Goal: Information Seeking & Learning: Learn about a topic

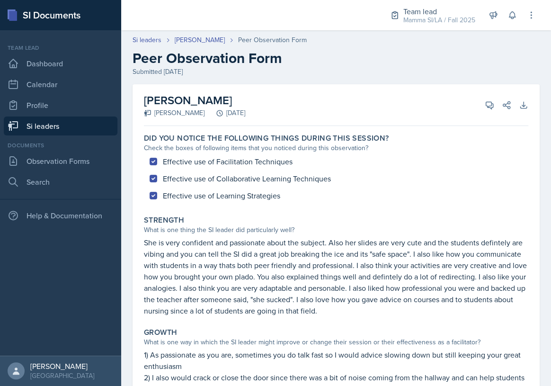
click at [6, 17] on div "SI Documents" at bounding box center [60, 15] width 121 height 30
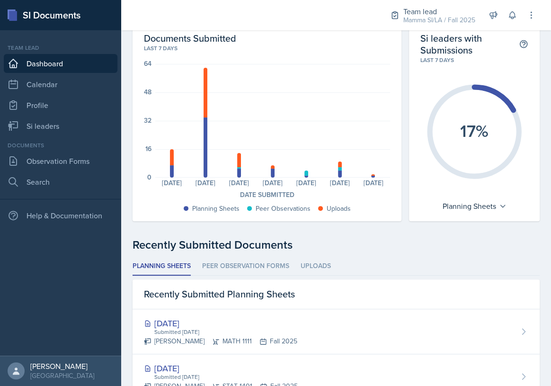
scroll to position [43, 0]
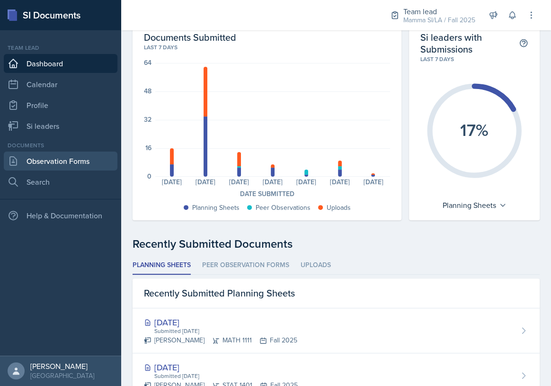
click at [68, 170] on link "Observation Forms" at bounding box center [61, 160] width 114 height 19
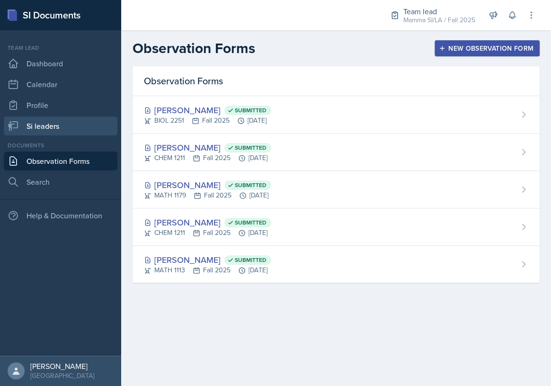
click at [109, 130] on link "Si leaders" at bounding box center [61, 125] width 114 height 19
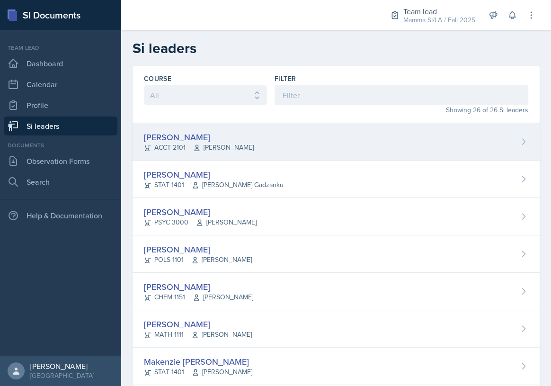
click at [265, 150] on div "[PERSON_NAME] ACCT 2101 [PERSON_NAME]" at bounding box center [336, 141] width 407 height 37
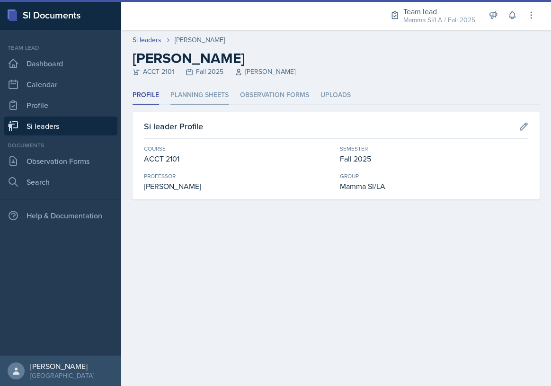
click at [203, 98] on li "Planning Sheets" at bounding box center [199, 95] width 58 height 18
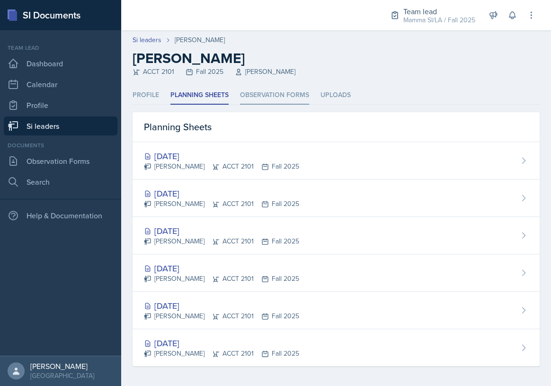
click at [259, 98] on li "Observation Forms" at bounding box center [274, 95] width 69 height 18
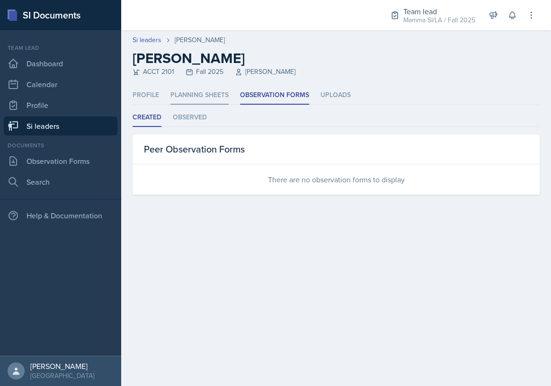
click at [174, 94] on li "Planning Sheets" at bounding box center [199, 95] width 58 height 18
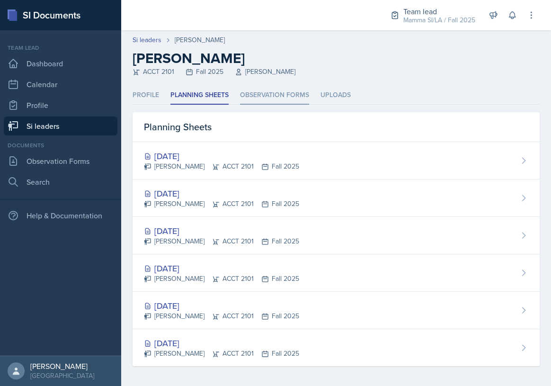
drag, startPoint x: 149, startPoint y: 96, endPoint x: 278, endPoint y: 93, distance: 129.2
click at [149, 95] on li "Profile" at bounding box center [146, 95] width 27 height 18
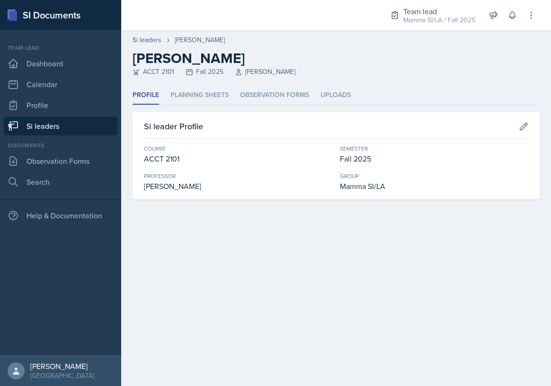
drag, startPoint x: 321, startPoint y: 92, endPoint x: 356, endPoint y: 91, distance: 35.0
click at [323, 92] on ul "Profile Planning Sheets Observation Forms Uploads" at bounding box center [336, 95] width 407 height 18
click at [356, 91] on ul "Profile Planning Sheets Observation Forms Uploads" at bounding box center [336, 95] width 407 height 18
drag, startPoint x: 350, startPoint y: 92, endPoint x: 345, endPoint y: 92, distance: 5.2
click at [349, 92] on ul "Profile Planning Sheets Observation Forms Uploads" at bounding box center [336, 95] width 407 height 18
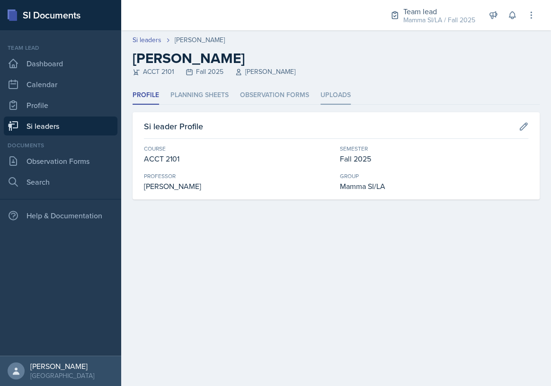
click at [336, 94] on li "Uploads" at bounding box center [335, 95] width 30 height 18
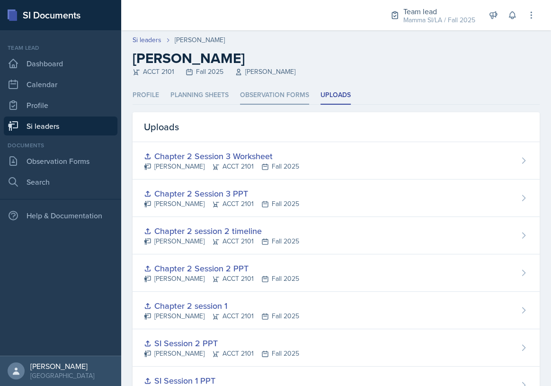
click at [259, 90] on li "Observation Forms" at bounding box center [274, 95] width 69 height 18
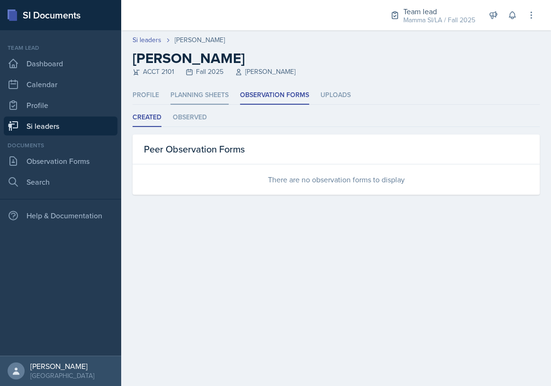
click at [197, 97] on li "Planning Sheets" at bounding box center [199, 95] width 58 height 18
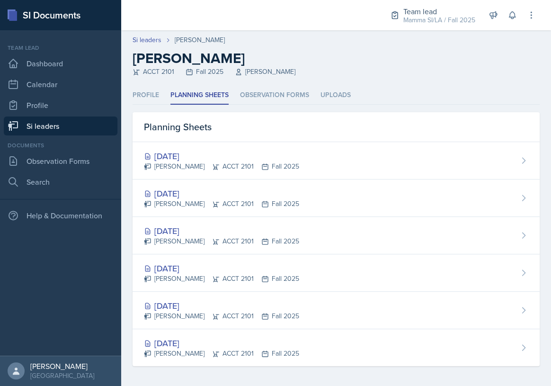
click at [119, 96] on nav "Team lead Dashboard Calendar Profile Si leaders Documents Observation Forms Sea…" at bounding box center [60, 192] width 121 height 325
click at [151, 96] on li "Profile" at bounding box center [146, 95] width 27 height 18
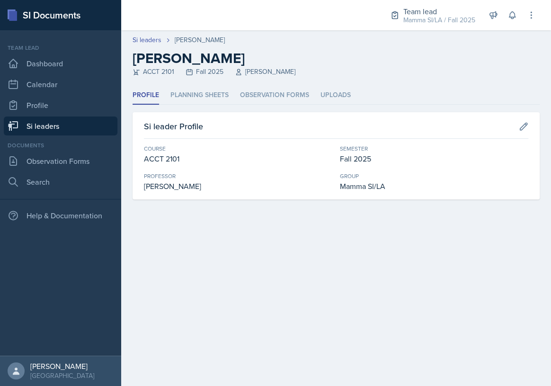
click at [88, 124] on link "Si leaders" at bounding box center [61, 125] width 114 height 19
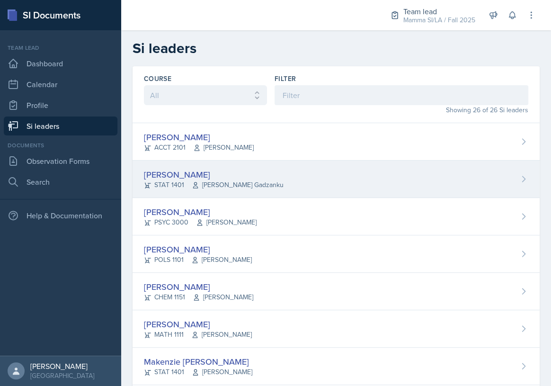
click at [242, 170] on div "[PERSON_NAME]" at bounding box center [214, 174] width 140 height 13
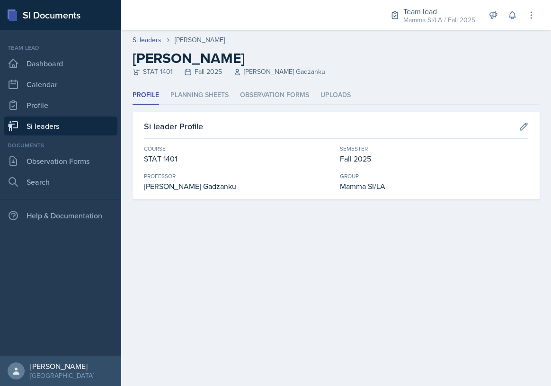
click at [229, 98] on ul "Profile Planning Sheets Observation Forms Uploads" at bounding box center [336, 95] width 407 height 18
click at [243, 97] on li "Observation Forms" at bounding box center [274, 95] width 69 height 18
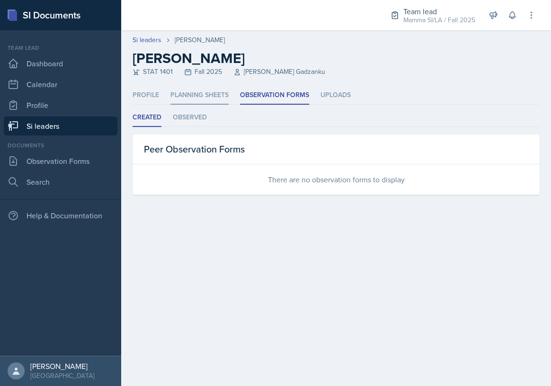
click at [219, 96] on li "Planning Sheets" at bounding box center [199, 95] width 58 height 18
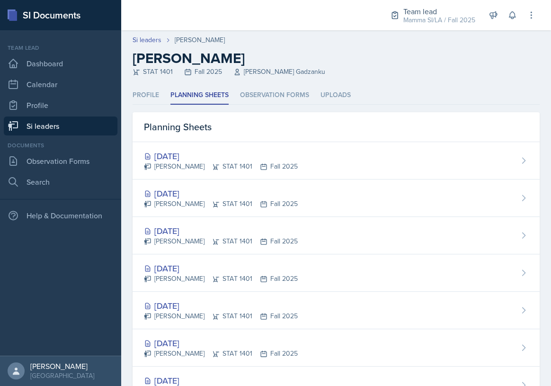
click at [79, 126] on link "Si leaders" at bounding box center [61, 125] width 114 height 19
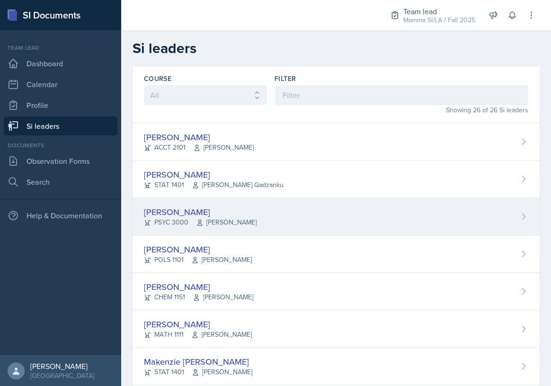
click at [217, 225] on span "[PERSON_NAME]" at bounding box center [226, 222] width 61 height 10
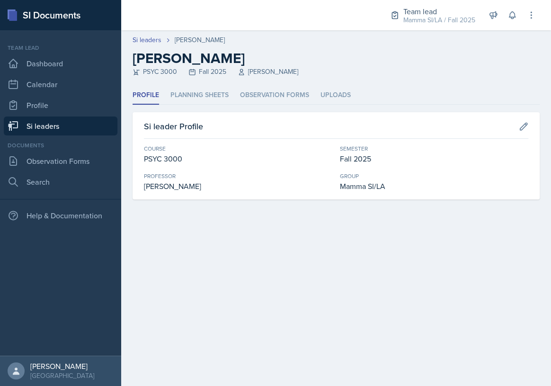
click at [260, 85] on header "Si leaders [PERSON_NAME] [PERSON_NAME] PSYC 3000 Fall 2025 [PERSON_NAME]" at bounding box center [336, 58] width 430 height 56
click at [260, 90] on li "Observation Forms" at bounding box center [274, 95] width 69 height 18
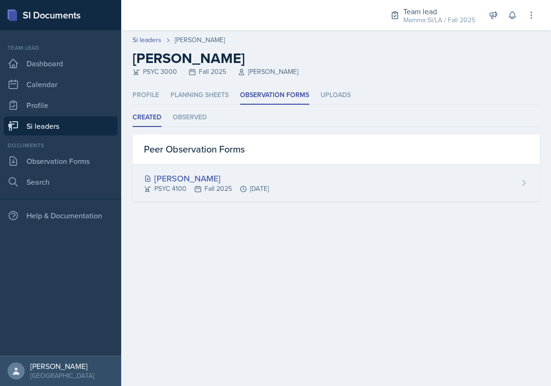
click at [345, 193] on div "[PERSON_NAME] PSYC 4100 Fall 2025 [DATE]" at bounding box center [336, 182] width 407 height 37
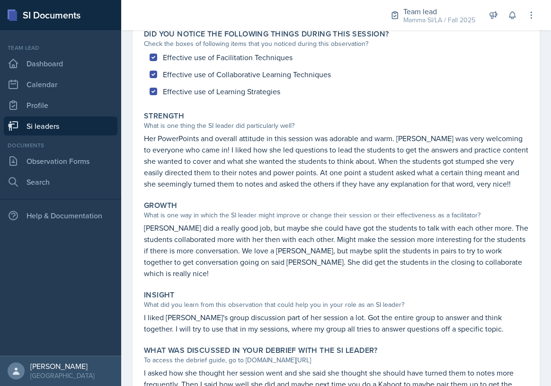
scroll to position [129, 0]
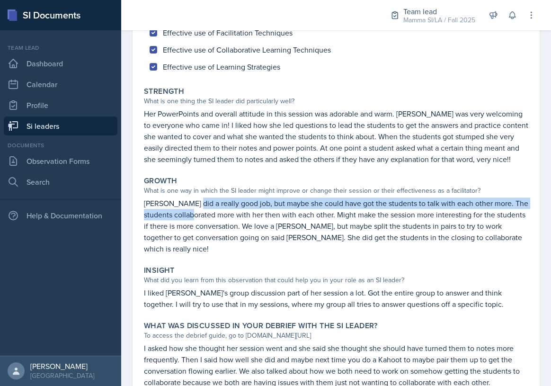
drag, startPoint x: 201, startPoint y: 206, endPoint x: 229, endPoint y: 210, distance: 28.1
click at [223, 210] on p "[PERSON_NAME] did a really good job, but maybe she could have got the students …" at bounding box center [336, 225] width 384 height 57
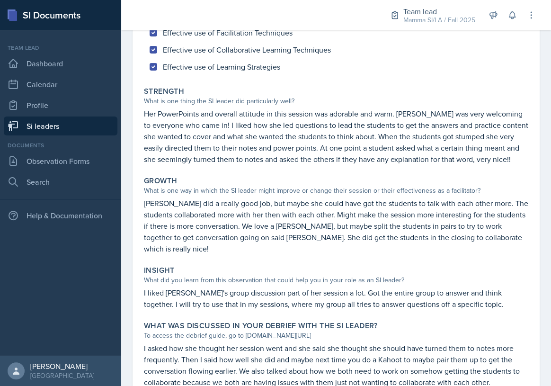
click at [229, 210] on p "[PERSON_NAME] did a really good job, but maybe she could have got the students …" at bounding box center [336, 225] width 384 height 57
drag, startPoint x: 229, startPoint y: 210, endPoint x: 271, endPoint y: 212, distance: 42.2
click at [264, 212] on p "[PERSON_NAME] did a really good job, but maybe she could have got the students …" at bounding box center [336, 225] width 384 height 57
click at [274, 212] on p "[PERSON_NAME] did a really good job, but maybe she could have got the students …" at bounding box center [336, 225] width 384 height 57
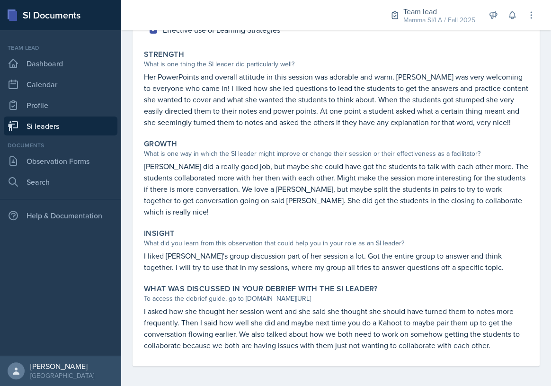
scroll to position [168, 0]
